Goal: Check status: Check status

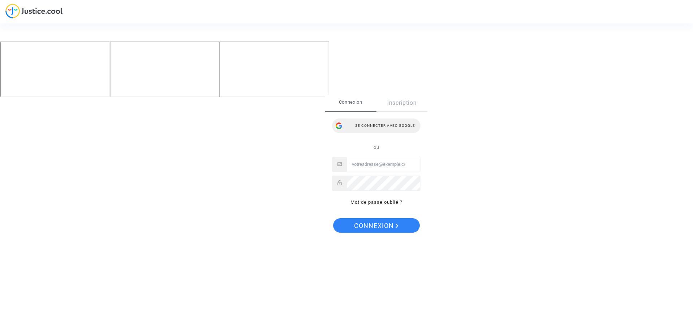
click at [373, 123] on div "Se connecter avec Google" at bounding box center [376, 125] width 88 height 14
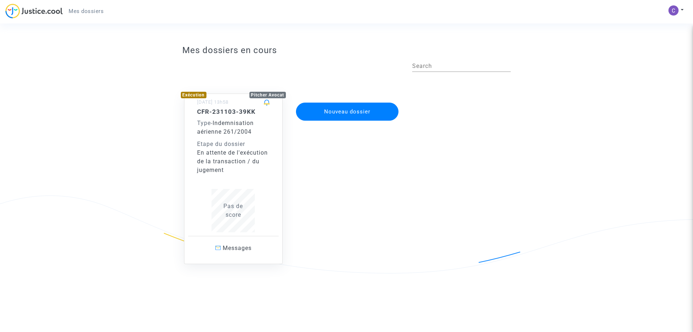
click at [226, 135] on span "Indemnisation aérienne 261/2004" at bounding box center [225, 127] width 57 height 16
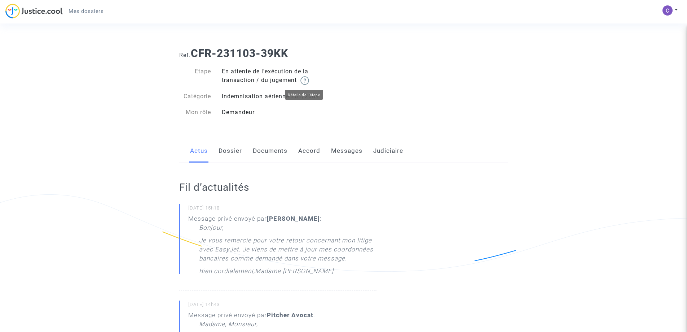
click at [307, 80] on img at bounding box center [305, 80] width 9 height 9
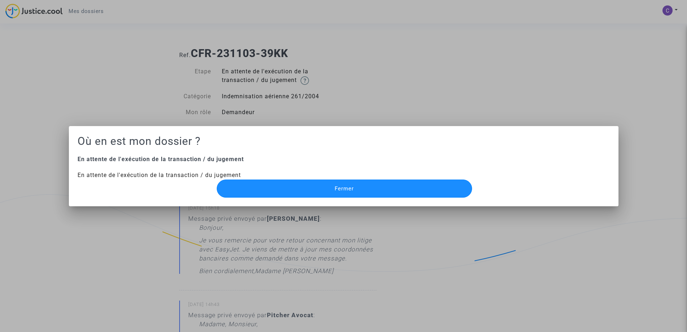
click at [339, 188] on span "Fermer" at bounding box center [344, 188] width 19 height 6
